Goal: Task Accomplishment & Management: Manage account settings

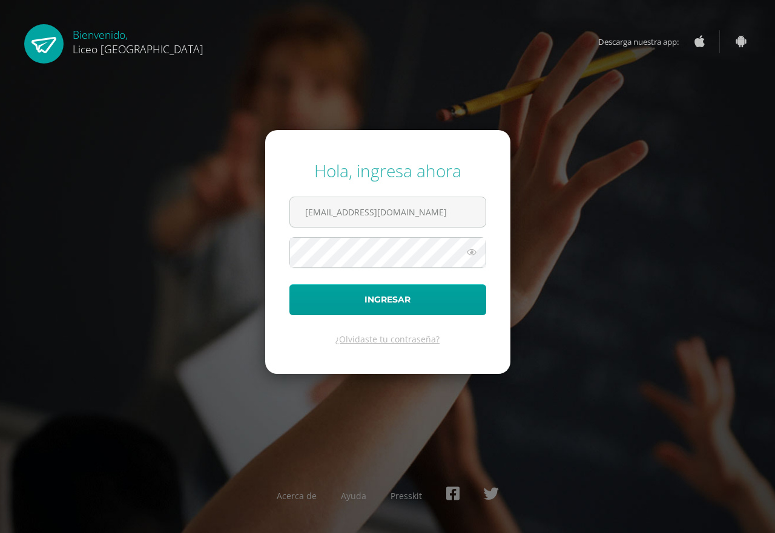
type input "[EMAIL_ADDRESS][DOMAIN_NAME]"
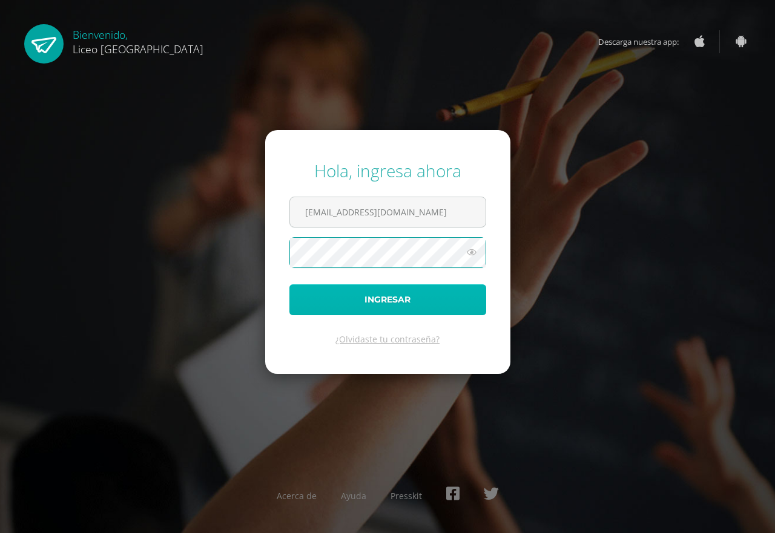
click at [410, 296] on button "Ingresar" at bounding box center [387, 300] width 197 height 31
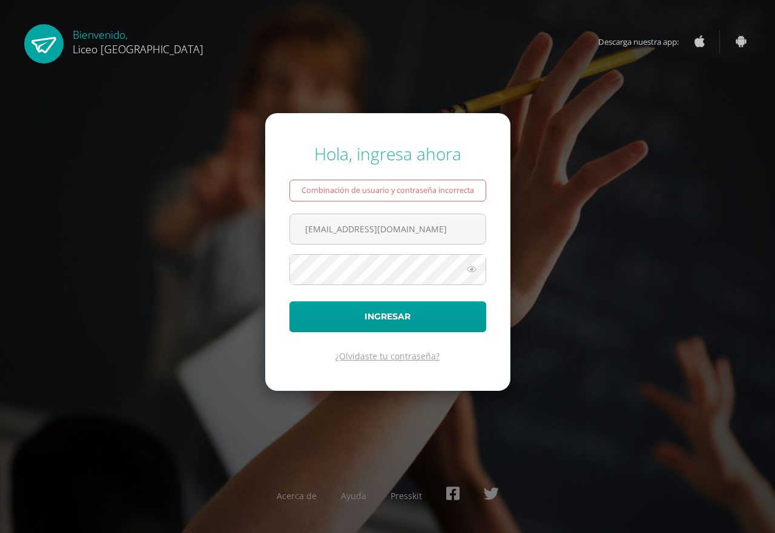
click at [397, 353] on link "¿Olvidaste tu contraseña?" at bounding box center [387, 357] width 104 height 12
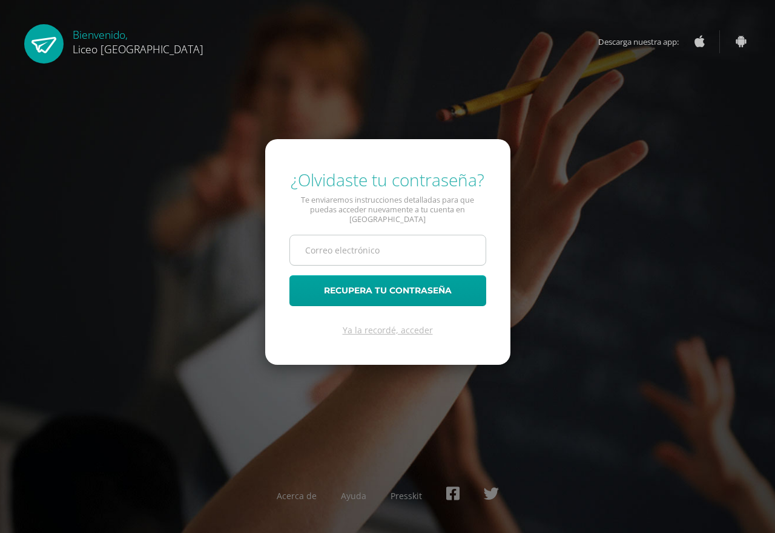
click at [321, 245] on input "text" at bounding box center [388, 250] width 196 height 30
type input "[EMAIL_ADDRESS][DOMAIN_NAME]"
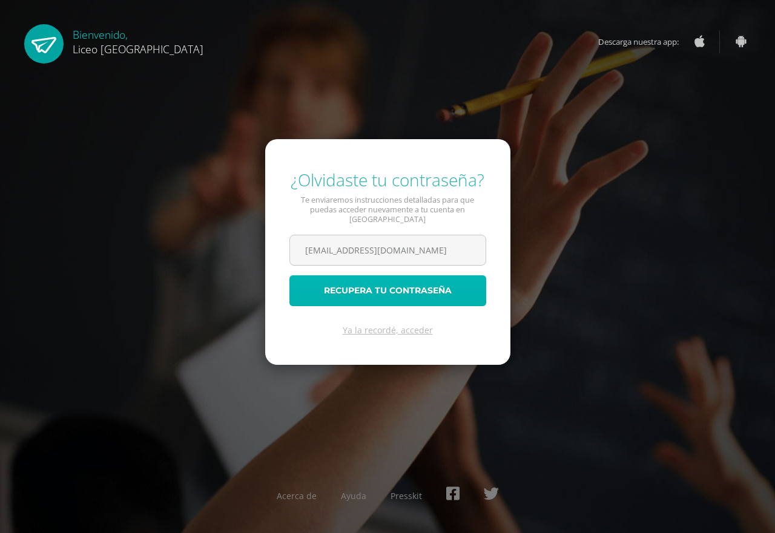
click at [383, 290] on button "Recupera tu contraseña" at bounding box center [387, 290] width 197 height 31
